Goal: Information Seeking & Learning: Learn about a topic

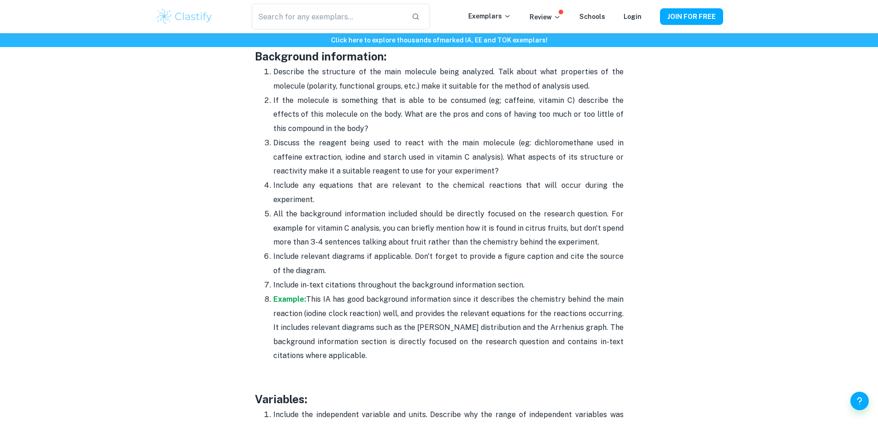
scroll to position [1250, 0]
click at [846, 16] on div "​ Exemplars Review Schools Login JOIN FOR FREE" at bounding box center [439, 16] width 878 height 33
click at [326, 241] on p "All the background information included should be directly focused on the resea…" at bounding box center [448, 228] width 350 height 42
drag, startPoint x: 318, startPoint y: 214, endPoint x: 315, endPoint y: 220, distance: 6.9
click at [315, 220] on p "All the background information included should be directly focused on the resea…" at bounding box center [448, 228] width 350 height 42
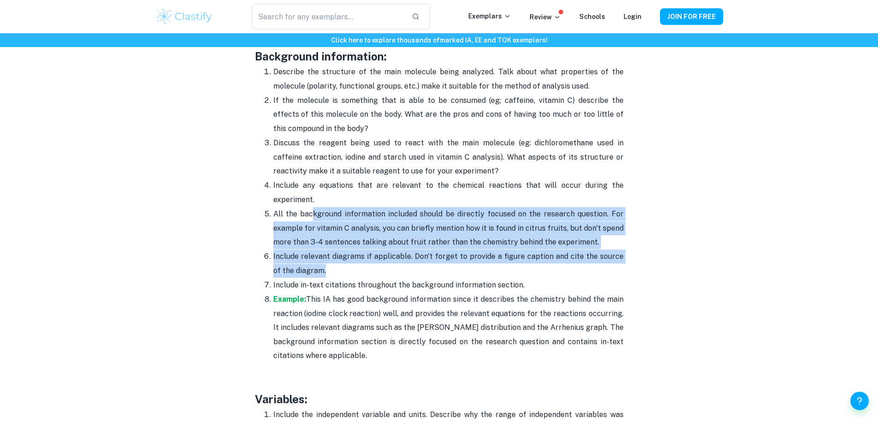
drag, startPoint x: 314, startPoint y: 222, endPoint x: 357, endPoint y: 267, distance: 62.9
click at [357, 267] on ol "Describe the structure of the main molecule being analyzed. Talk about what pro…" at bounding box center [439, 214] width 369 height 298
click at [361, 261] on p "Include relevant diagrams if applicable. Don't forget to provide a figure capti…" at bounding box center [448, 263] width 350 height 28
drag, startPoint x: 308, startPoint y: 211, endPoint x: 380, endPoint y: 278, distance: 98.6
click at [380, 278] on ol "Describe the structure of the main molecule being analyzed. Talk about what pro…" at bounding box center [439, 214] width 369 height 298
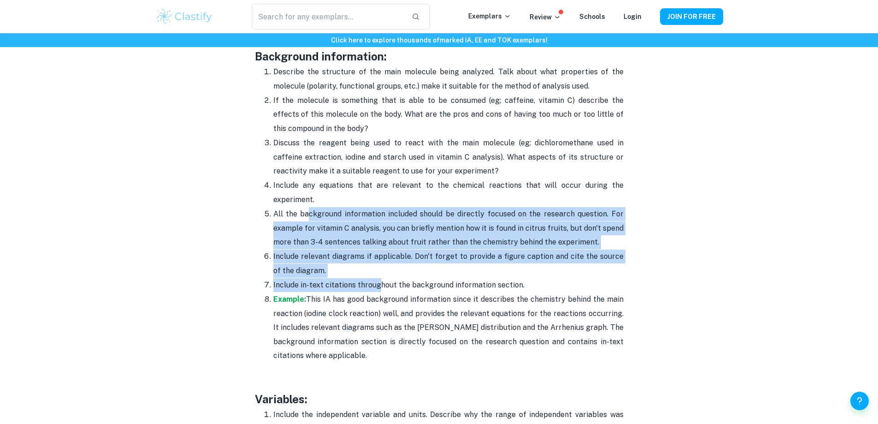
click at [383, 277] on p "Include relevant diagrams if applicable. Don't forget to provide a figure capti…" at bounding box center [448, 263] width 350 height 28
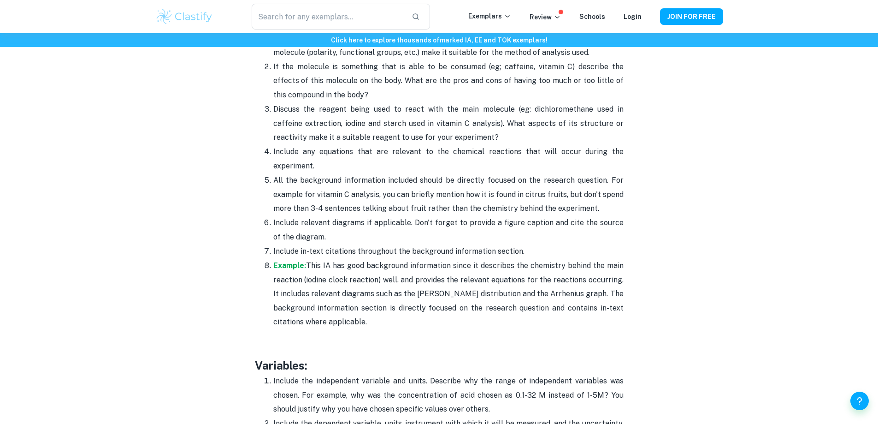
scroll to position [1342, 0]
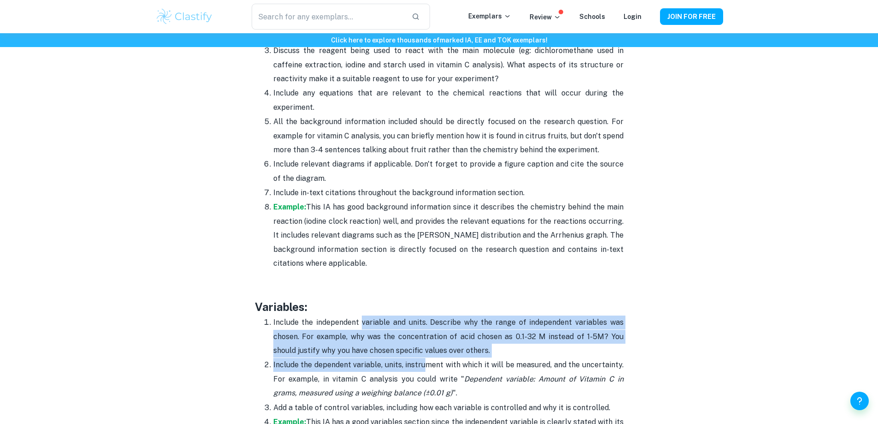
drag, startPoint x: 362, startPoint y: 329, endPoint x: 425, endPoint y: 368, distance: 74.0
click at [425, 368] on ol "Include the independent variable and units. Describe why the range of independe…" at bounding box center [439, 393] width 369 height 156
click at [425, 368] on p "Include the dependent variable, units, instrument with which it will be measure…" at bounding box center [448, 379] width 350 height 42
drag, startPoint x: 477, startPoint y: 369, endPoint x: 508, endPoint y: 314, distance: 63.0
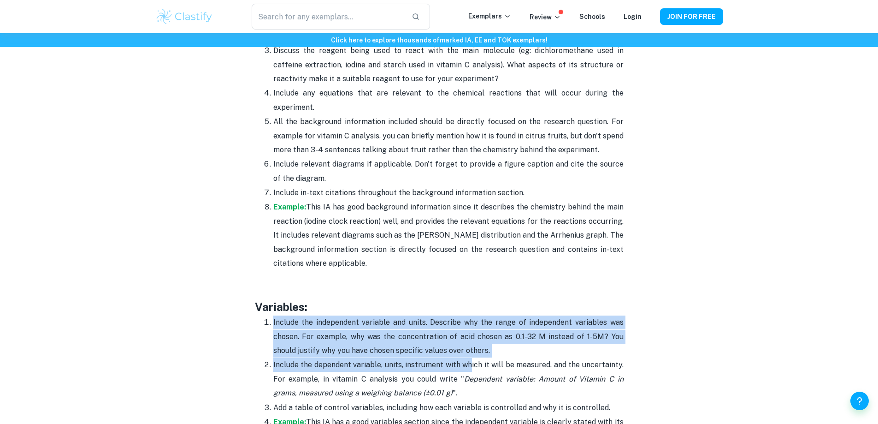
click at [508, 314] on h3 "Variables:" at bounding box center [439, 306] width 369 height 17
drag, startPoint x: 508, startPoint y: 314, endPoint x: 515, endPoint y: 353, distance: 39.7
click at [500, 356] on p "Include the independent variable and units. Describe why the range of independe…" at bounding box center [448, 336] width 350 height 42
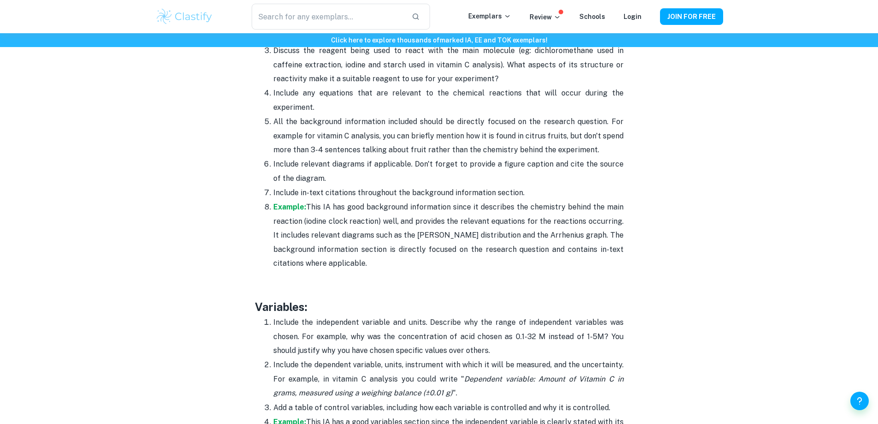
drag, startPoint x: 497, startPoint y: 349, endPoint x: 457, endPoint y: 310, distance: 55.1
click at [459, 283] on p at bounding box center [439, 277] width 369 height 14
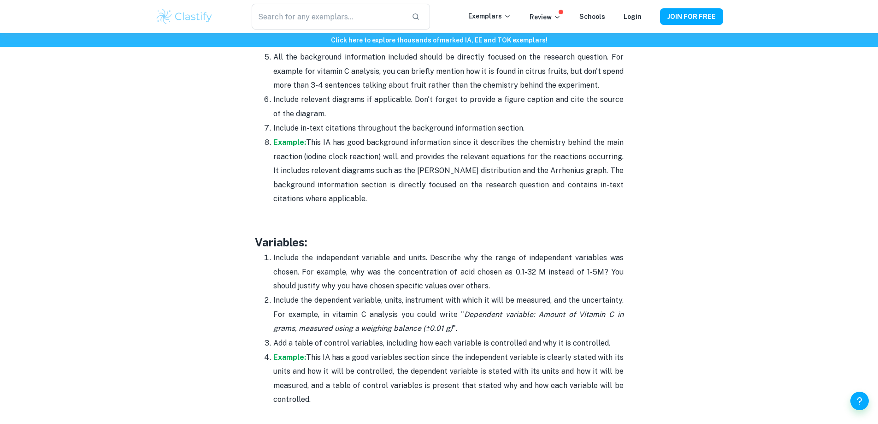
scroll to position [1435, 0]
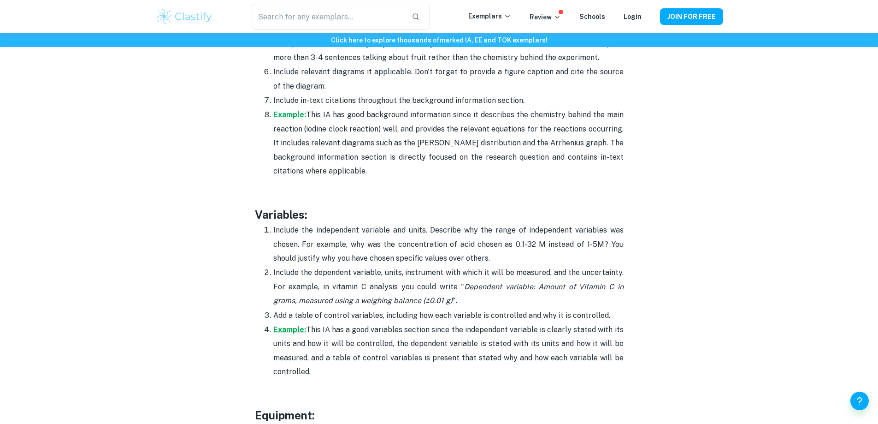
click at [277, 325] on strong "Example:" at bounding box center [289, 329] width 33 height 9
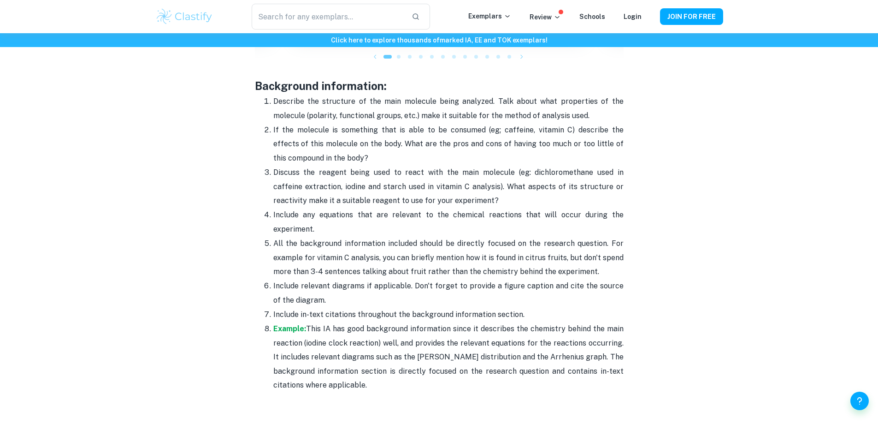
scroll to position [1204, 0]
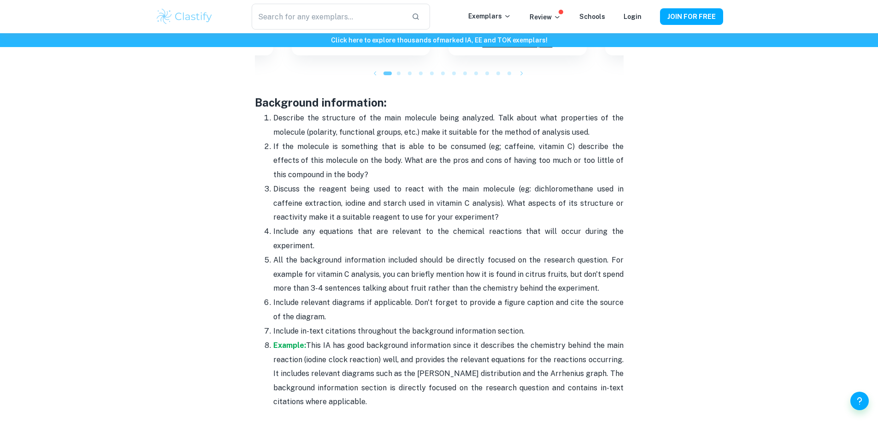
click at [451, 176] on p "If the molecule is something that is able to be consumed (eg; caffeine, vitamin…" at bounding box center [448, 161] width 350 height 42
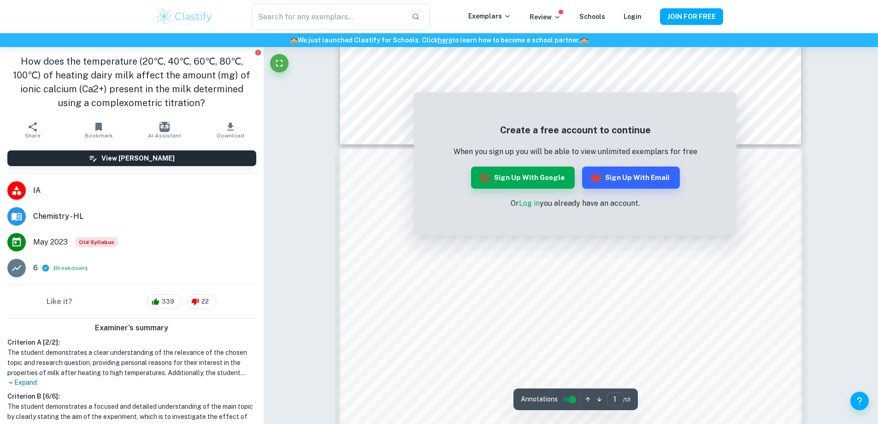
scroll to position [507, 0]
click at [528, 201] on link "Log in" at bounding box center [529, 203] width 21 height 9
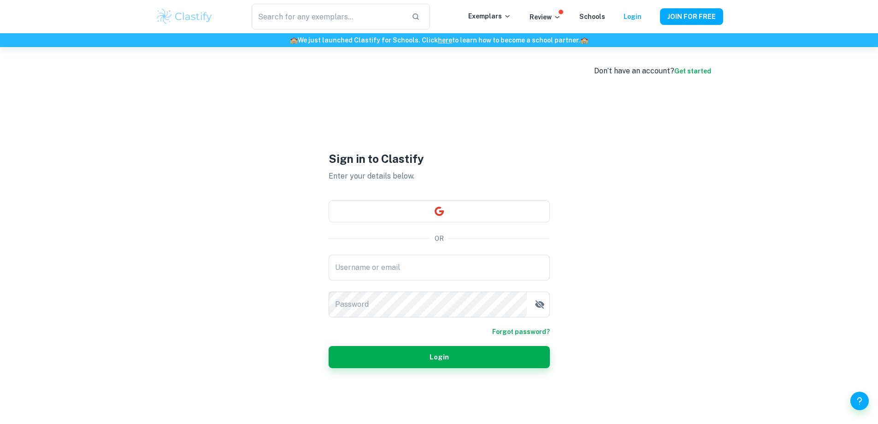
type input "[EMAIL_ADDRESS][DOMAIN_NAME]"
click at [381, 349] on button "Login" at bounding box center [439, 357] width 221 height 22
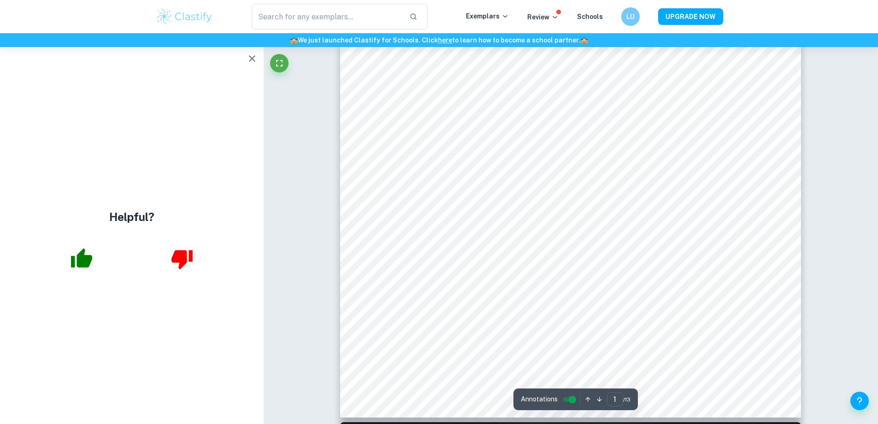
scroll to position [231, 0]
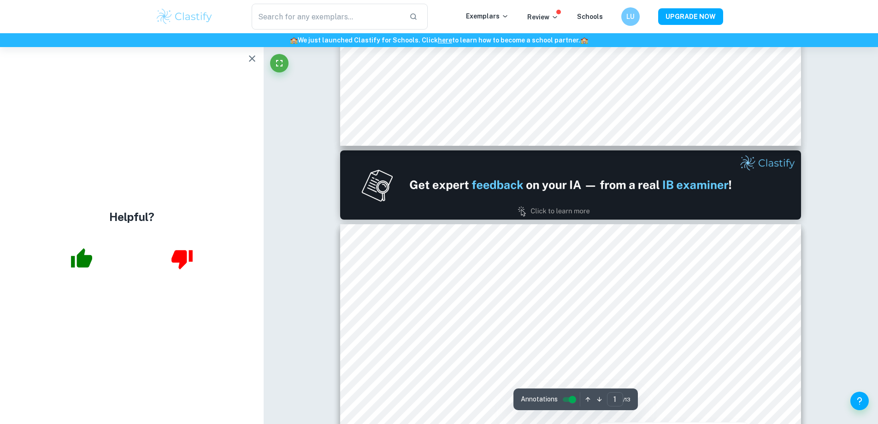
type input "2"
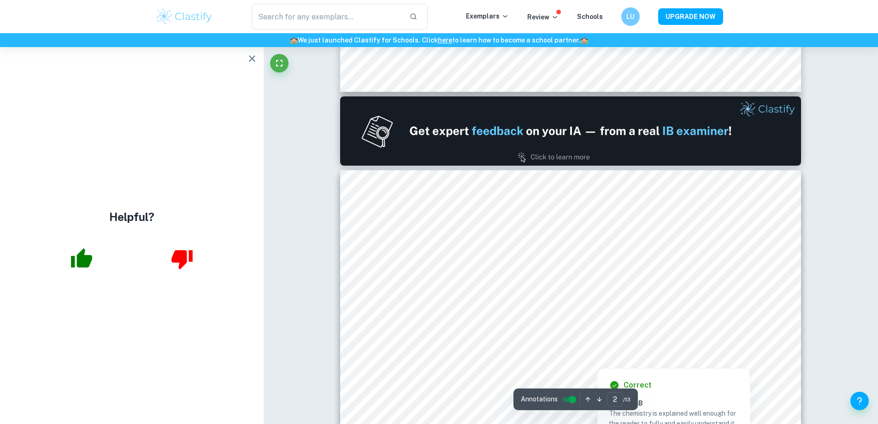
scroll to position [599, 0]
